Goal: Answer question/provide support: Share knowledge or assist other users

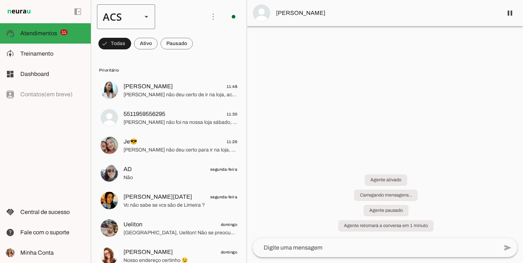
click at [142, 16] on slot at bounding box center [146, 16] width 9 height 9
click at [0, 0] on slot "Colaboradora 1" at bounding box center [0, 0] width 0 height 0
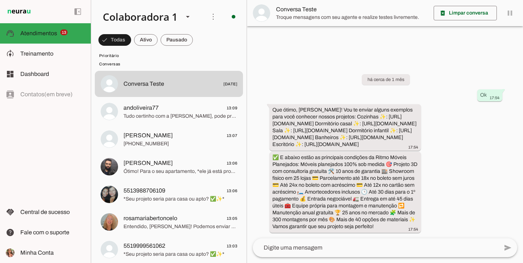
scroll to position [662, 0]
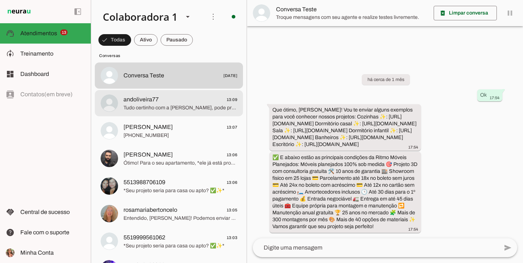
click at [173, 102] on span "andoliveira77 13:09" at bounding box center [180, 99] width 114 height 9
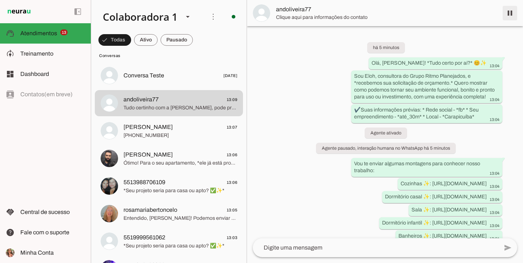
click at [516, 11] on span at bounding box center [509, 12] width 17 height 17
